Goal: Information Seeking & Learning: Learn about a topic

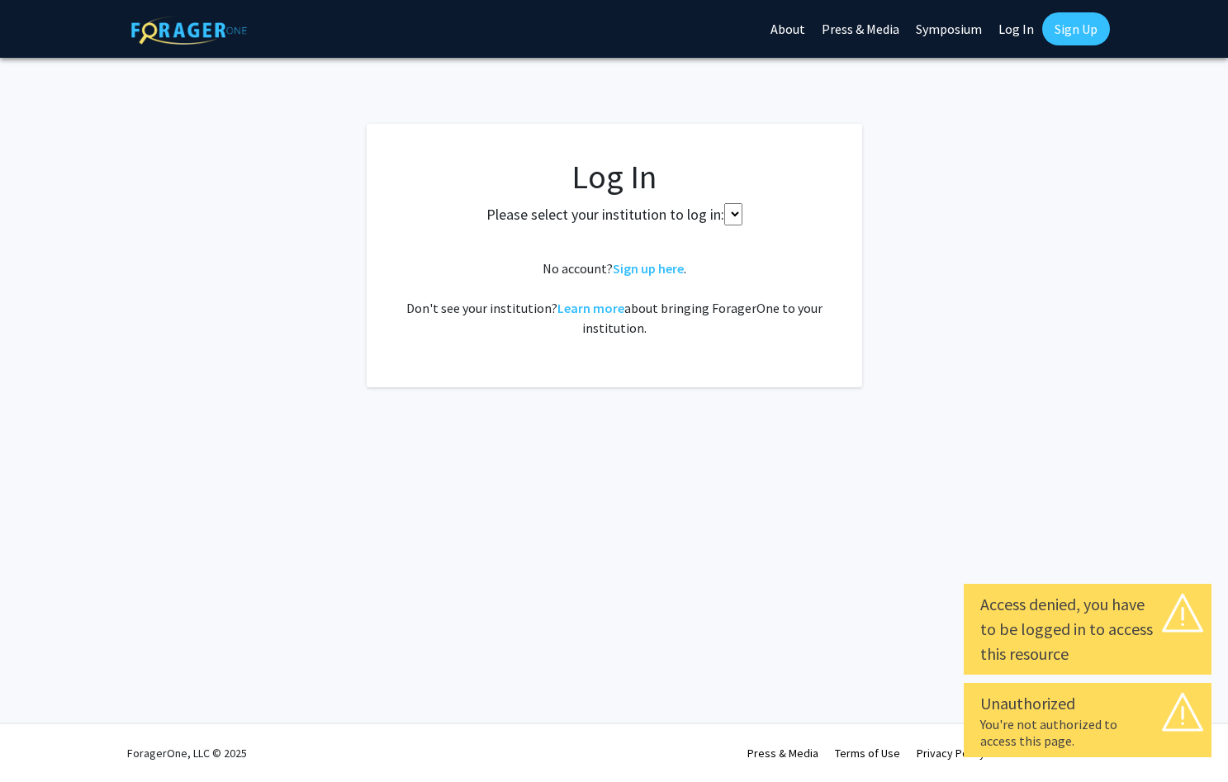
select select
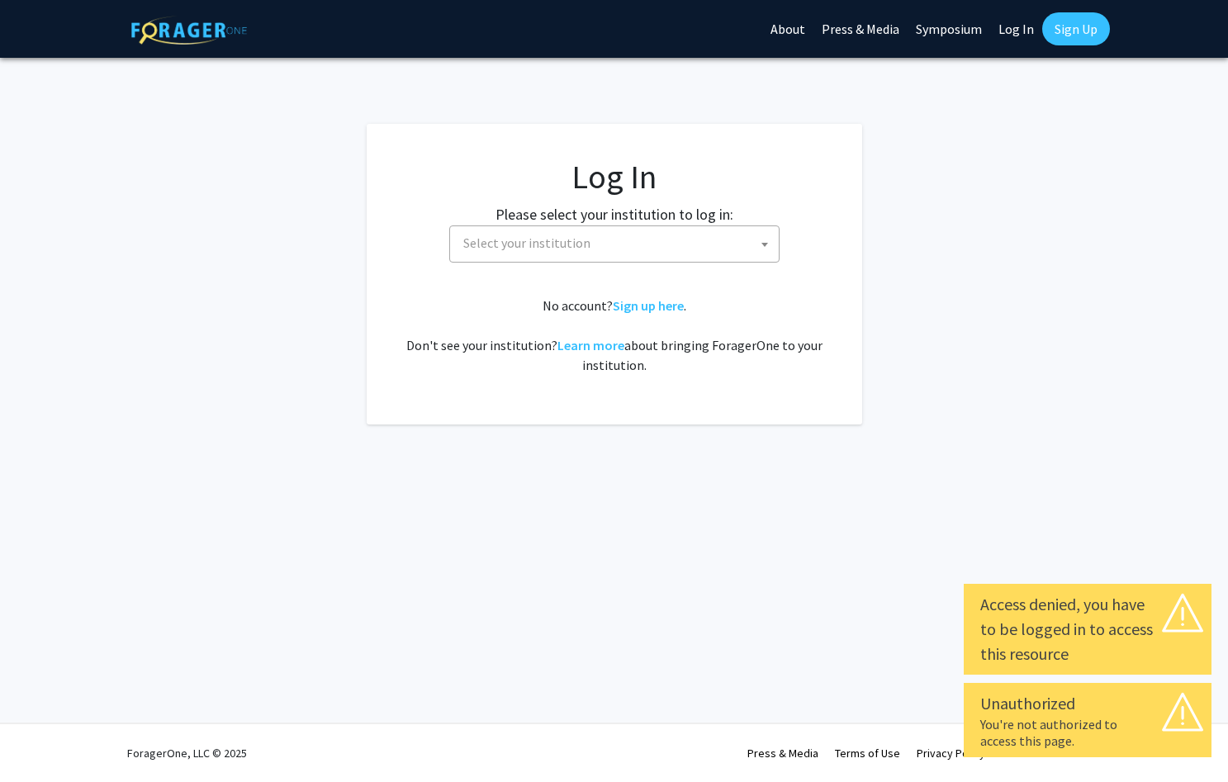
click at [615, 242] on span "Select your institution" at bounding box center [618, 243] width 322 height 34
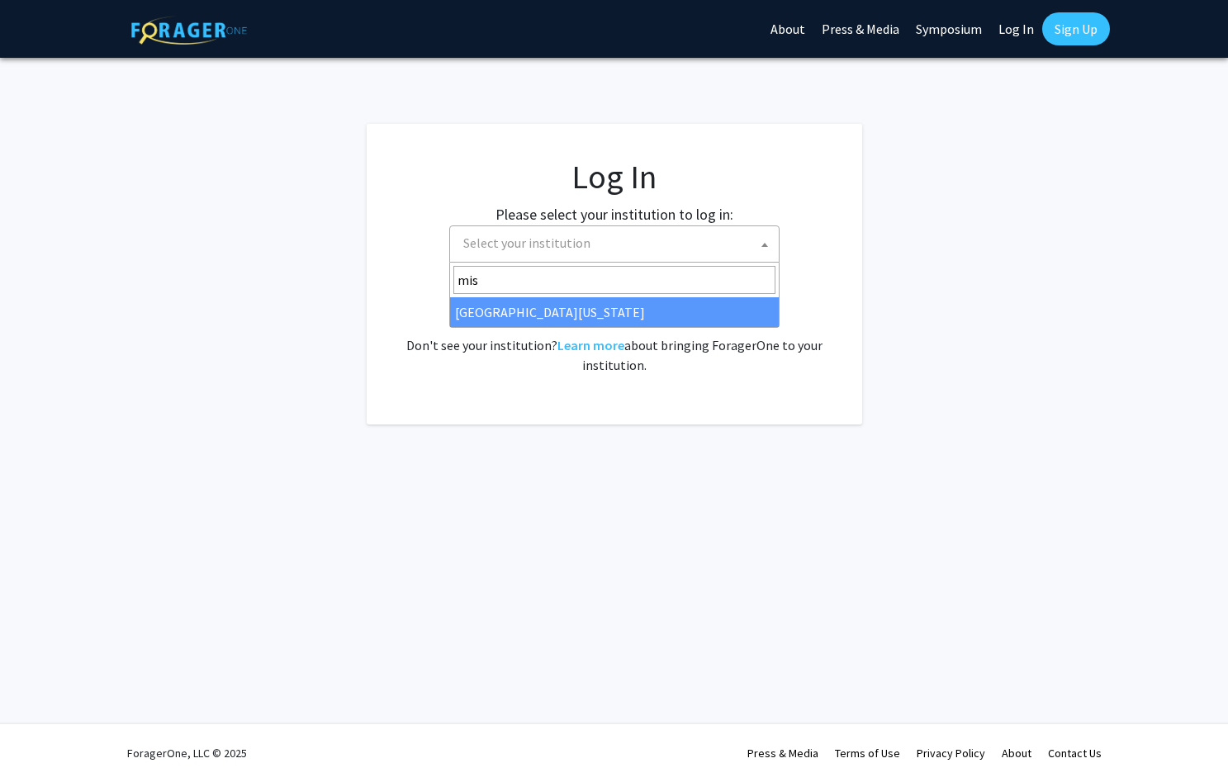
type input "mis"
select select "33"
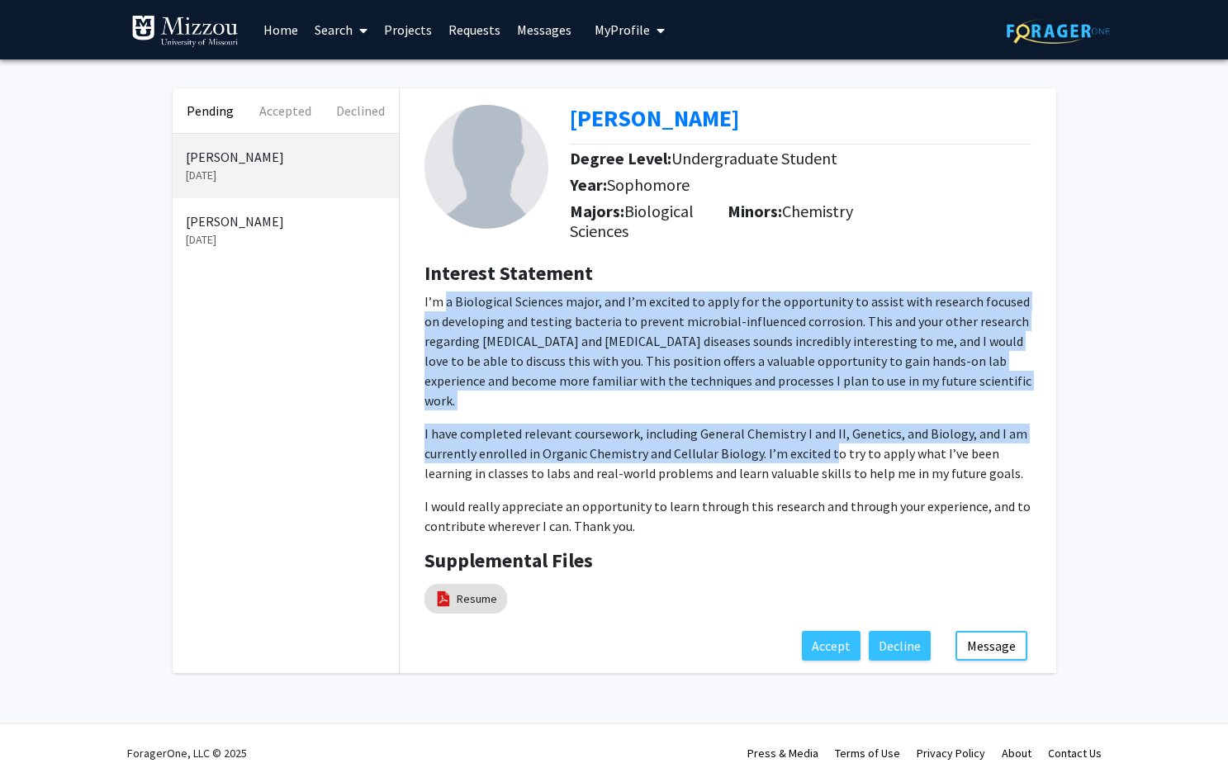
drag, startPoint x: 446, startPoint y: 303, endPoint x: 825, endPoint y: 442, distance: 403.7
click at [826, 442] on p "I’m a Biological Sciences major, and I’m excited to apply for the opportunity t…" at bounding box center [727, 414] width 607 height 244
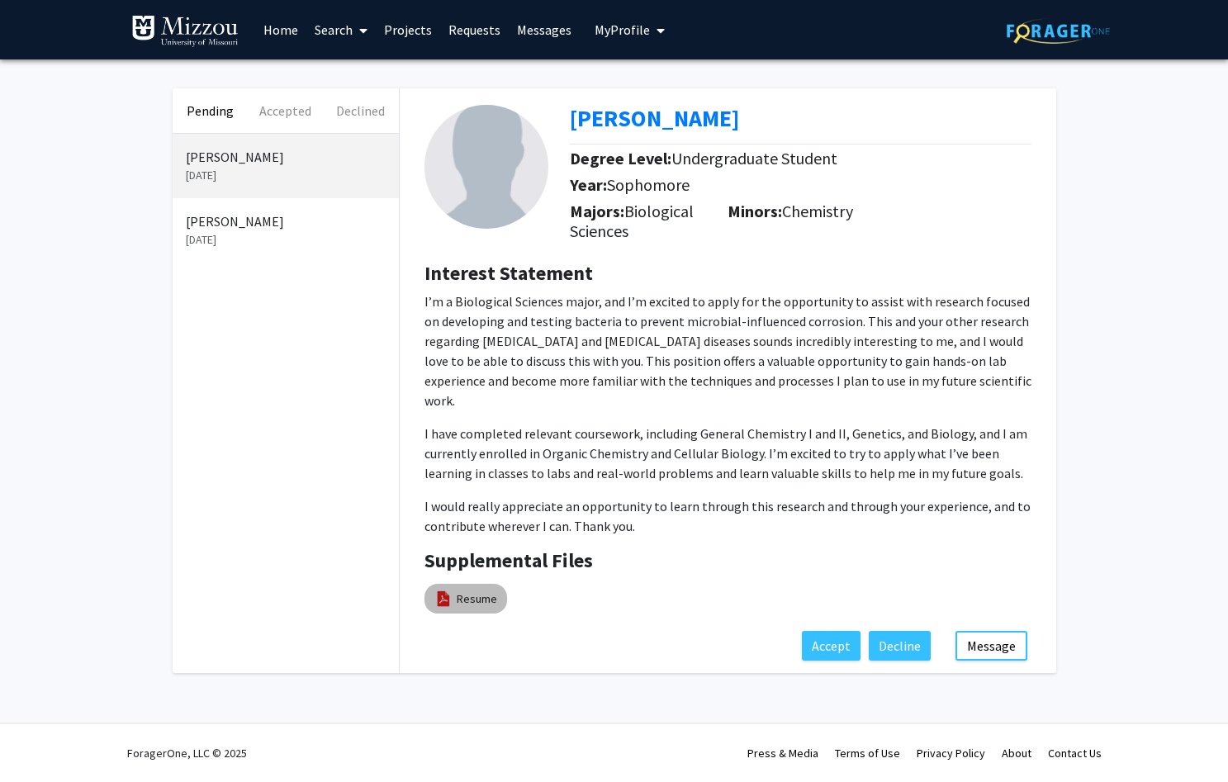
click at [472, 596] on div "Resume" at bounding box center [465, 599] width 89 height 36
click at [466, 590] on link "Resume" at bounding box center [477, 598] width 40 height 17
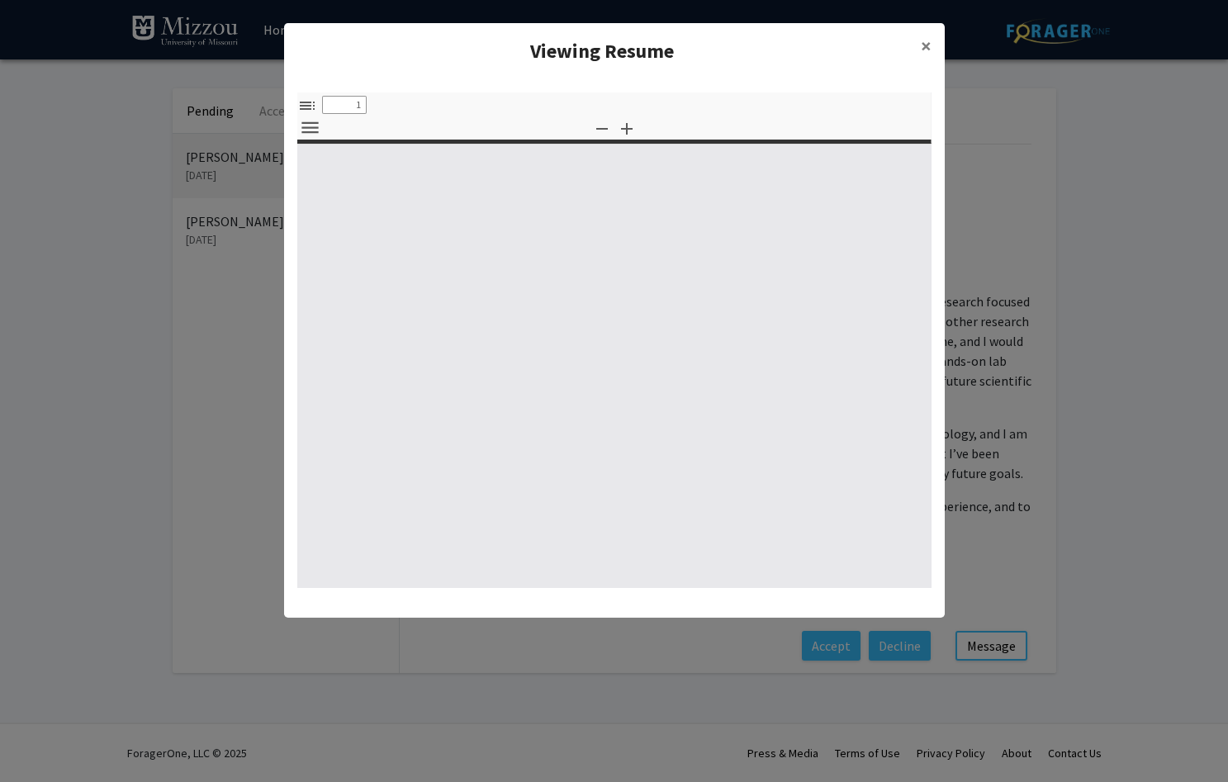
select select "custom"
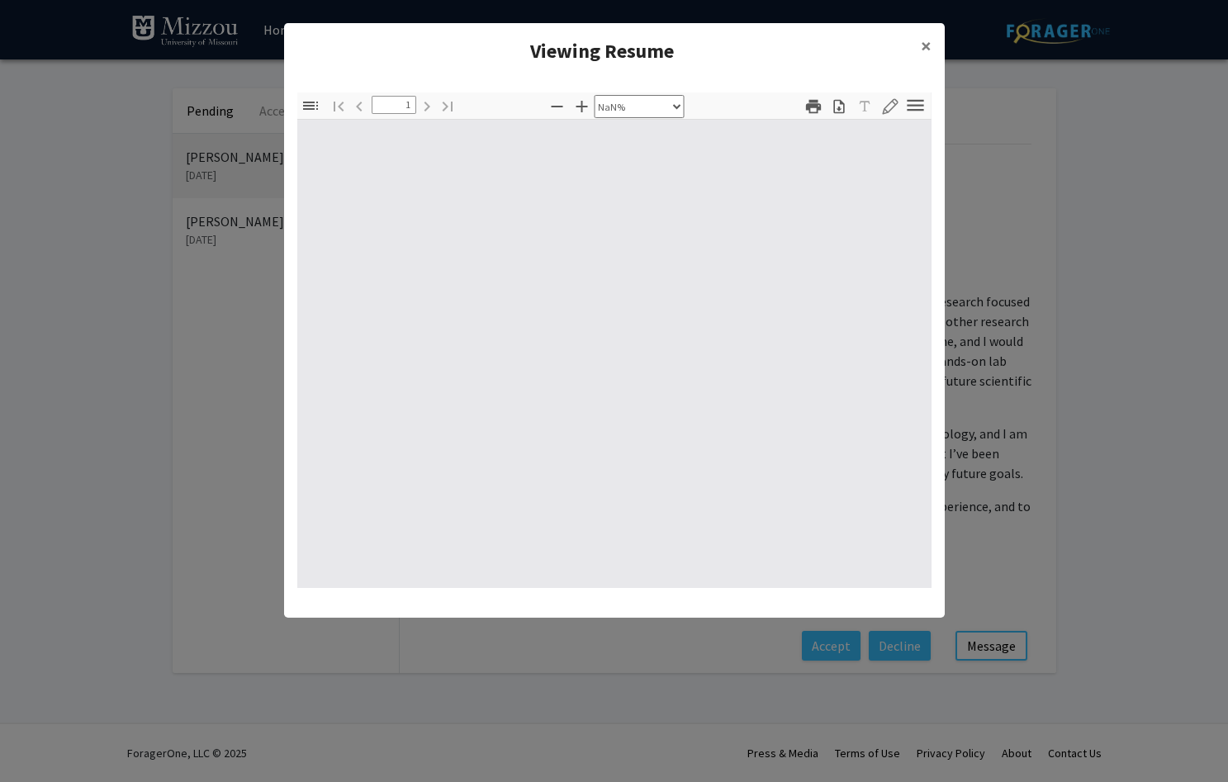
type input "0"
select select "custom"
type input "1"
select select "auto"
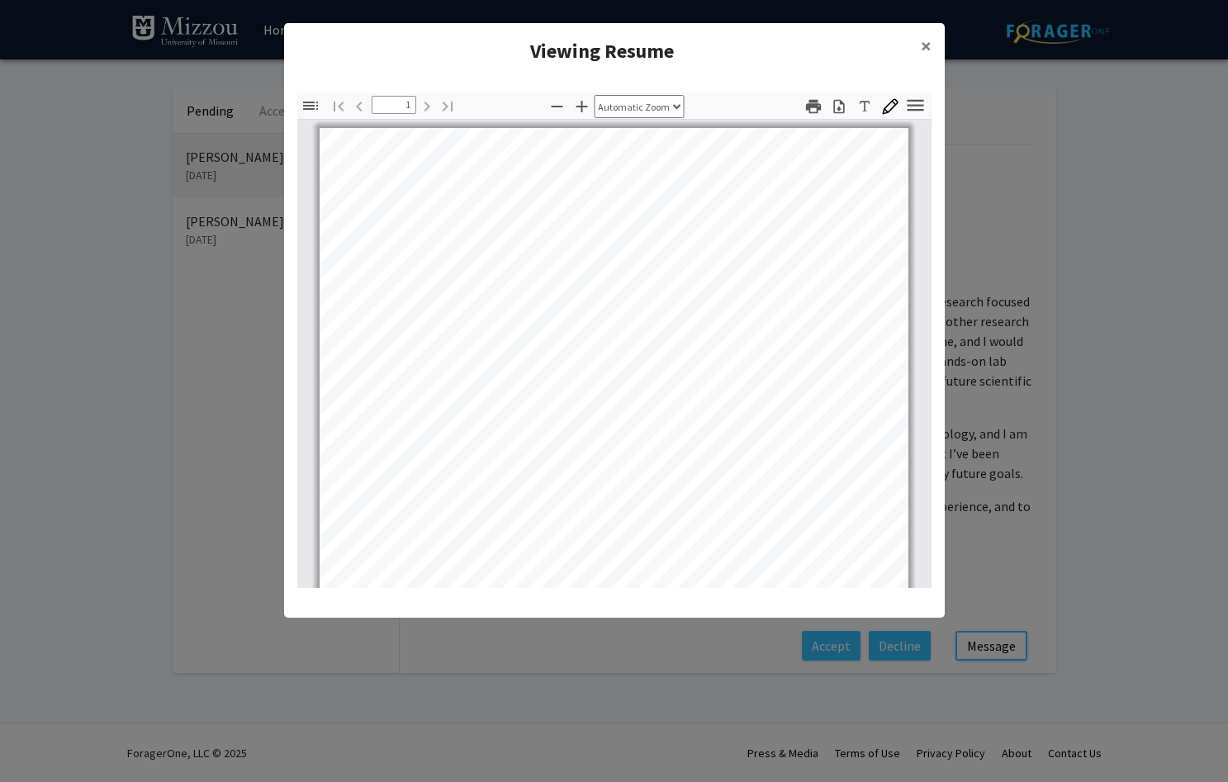
click at [838, 111] on icon "button" at bounding box center [839, 106] width 17 height 17
